Goal: Task Accomplishment & Management: Use online tool/utility

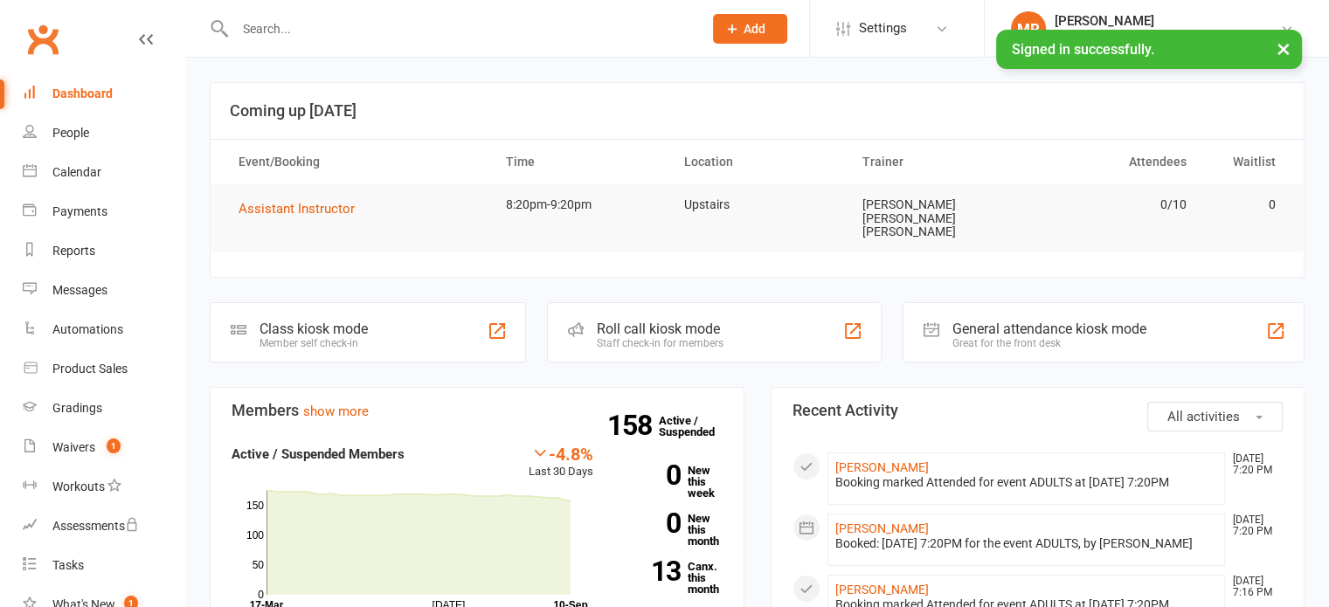
click at [656, 321] on div "Roll call kiosk mode" at bounding box center [660, 329] width 127 height 17
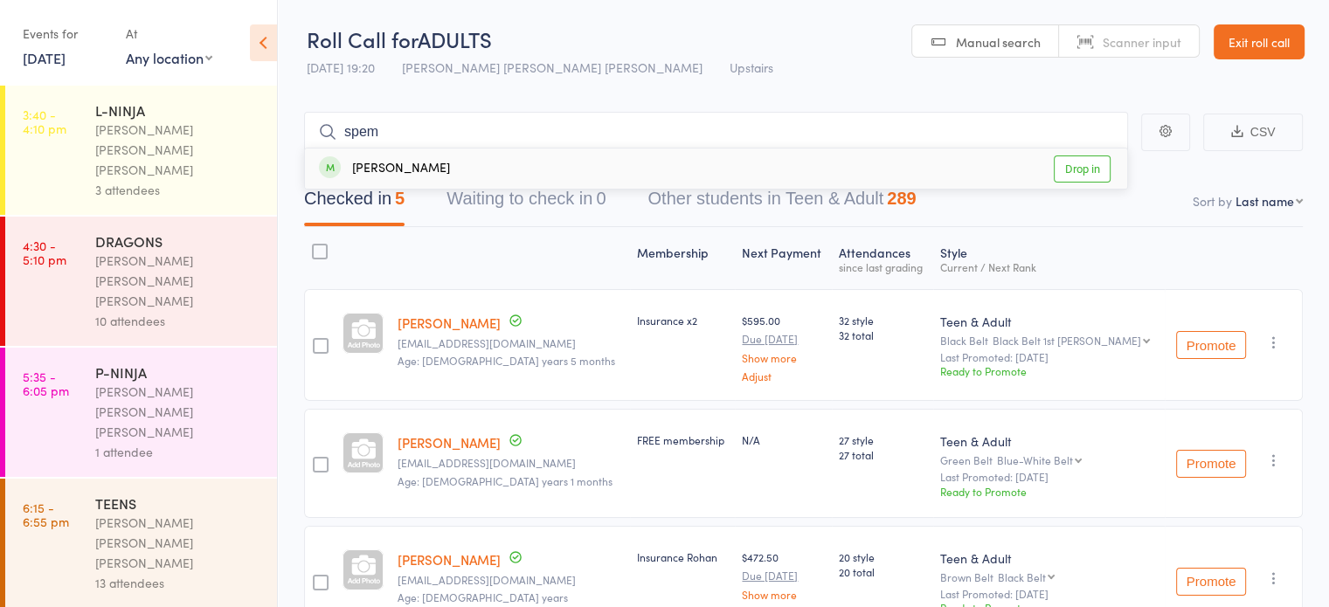
type input "spem"
click at [451, 159] on div "[PERSON_NAME] Drop in" at bounding box center [716, 169] width 822 height 40
